Goal: Communication & Community: Ask a question

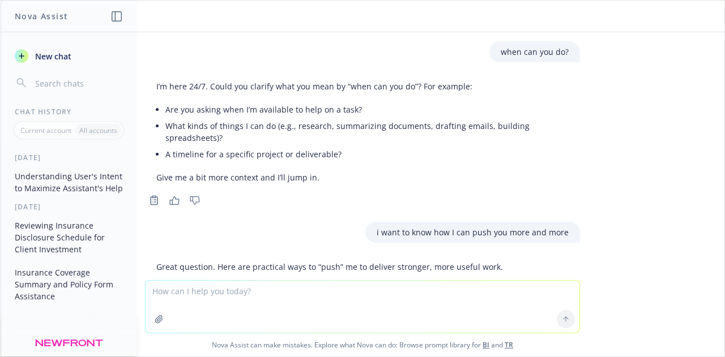
scroll to position [882, 0]
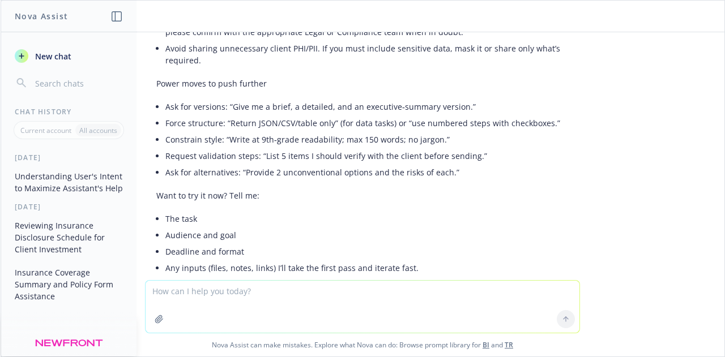
click at [72, 84] on input "button" at bounding box center [78, 83] width 90 height 16
click at [75, 46] on button "New chat" at bounding box center [68, 56] width 117 height 20
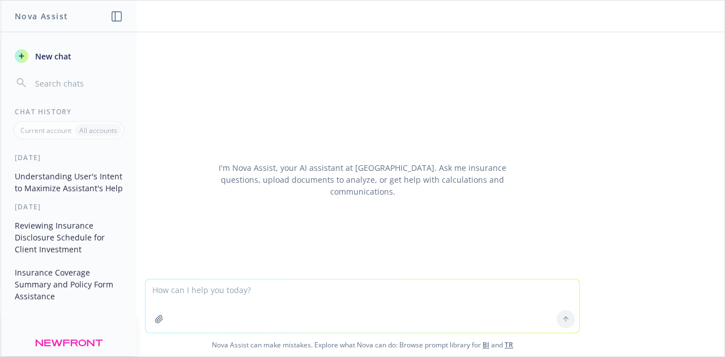
click at [120, 16] on icon "button" at bounding box center [117, 16] width 10 height 10
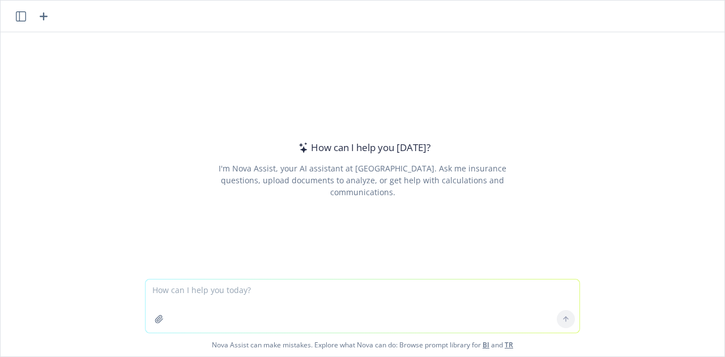
click at [15, 18] on button "button" at bounding box center [21, 17] width 14 height 14
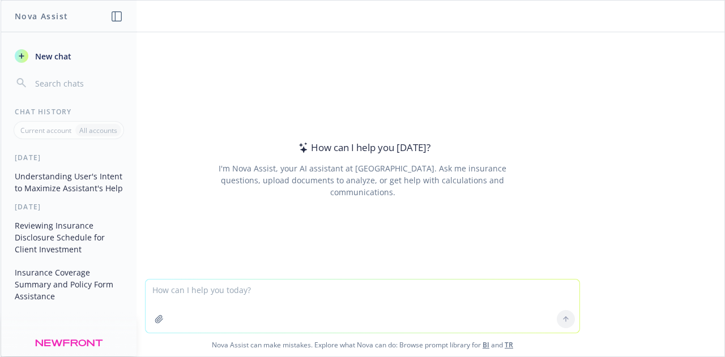
click at [123, 11] on header "Nova Assist" at bounding box center [69, 17] width 136 height 32
click at [113, 18] on icon "button" at bounding box center [117, 16] width 10 height 10
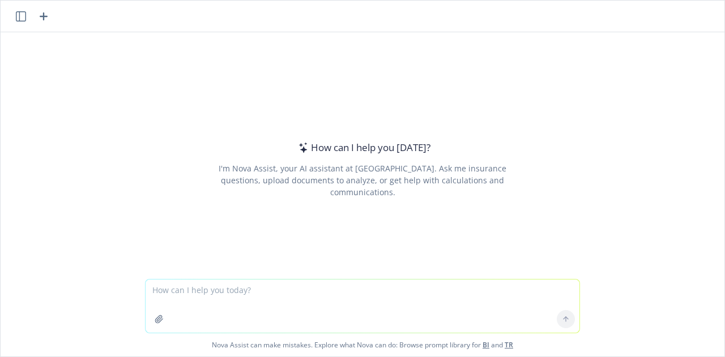
click at [37, 15] on icon "button" at bounding box center [44, 17] width 14 height 14
click at [157, 317] on icon "button" at bounding box center [159, 319] width 9 height 9
